Goal: Find specific page/section: Find specific page/section

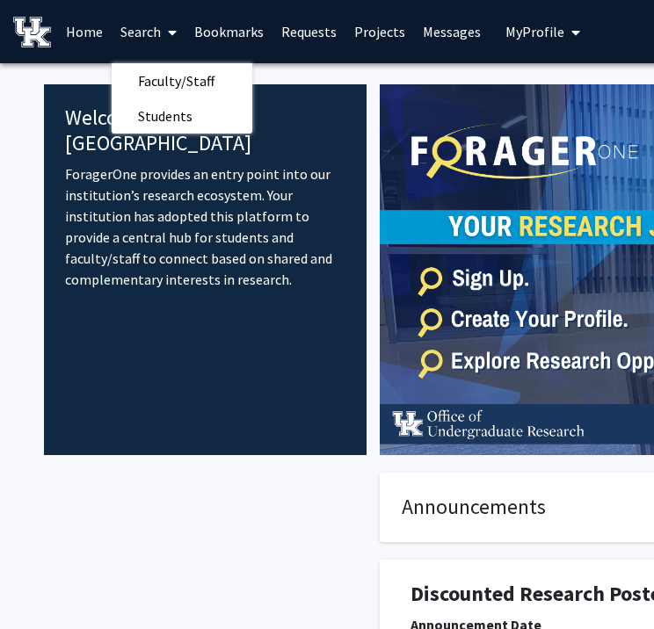
click at [427, 31] on link "Messages" at bounding box center [452, 32] width 76 height 62
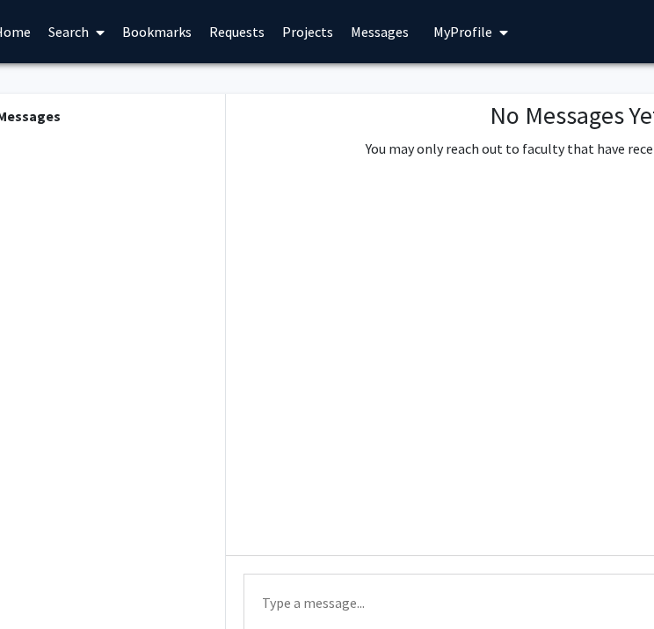
scroll to position [0, 76]
click at [302, 25] on link "Projects" at bounding box center [304, 32] width 69 height 62
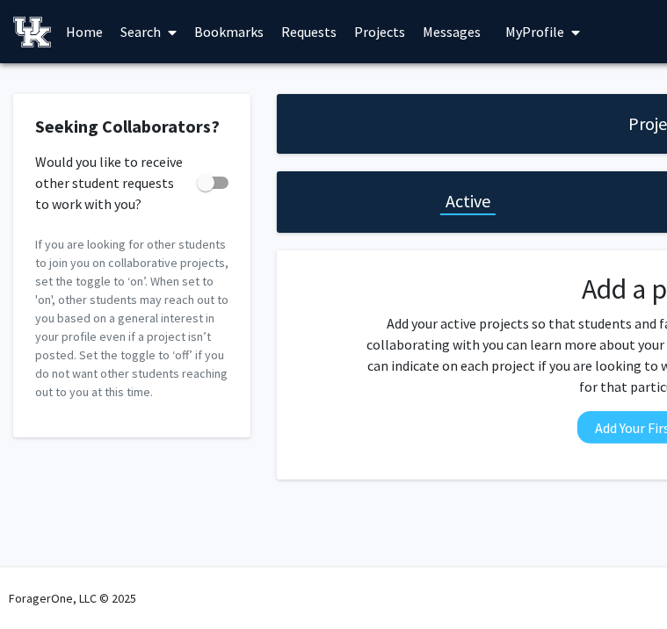
click at [163, 25] on span at bounding box center [169, 33] width 16 height 62
